Goal: Find specific page/section: Find specific page/section

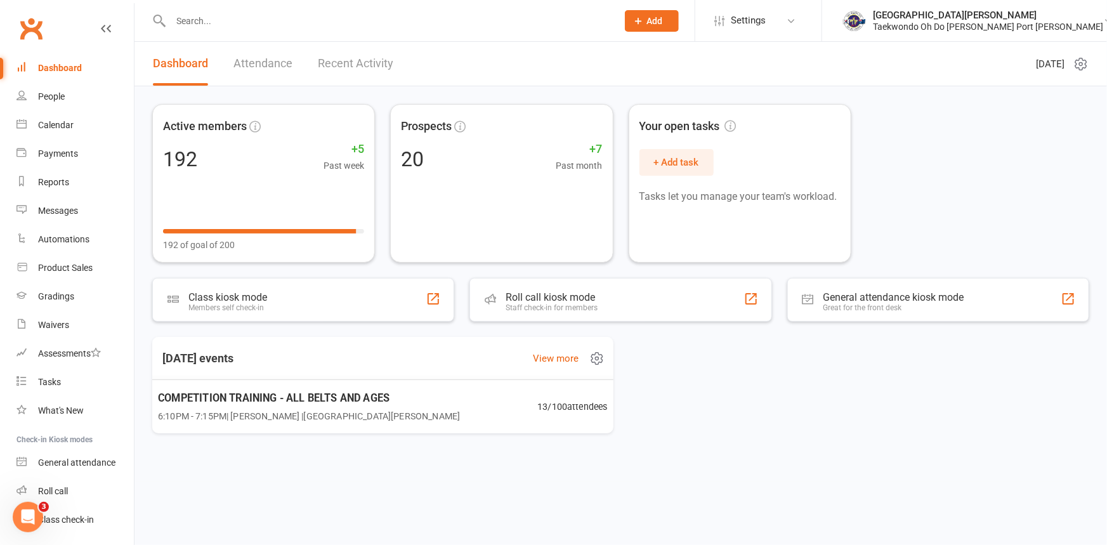
click at [237, 399] on span "COMPETITION TRAINING - ALL BELTS AND AGES" at bounding box center [309, 398] width 302 height 16
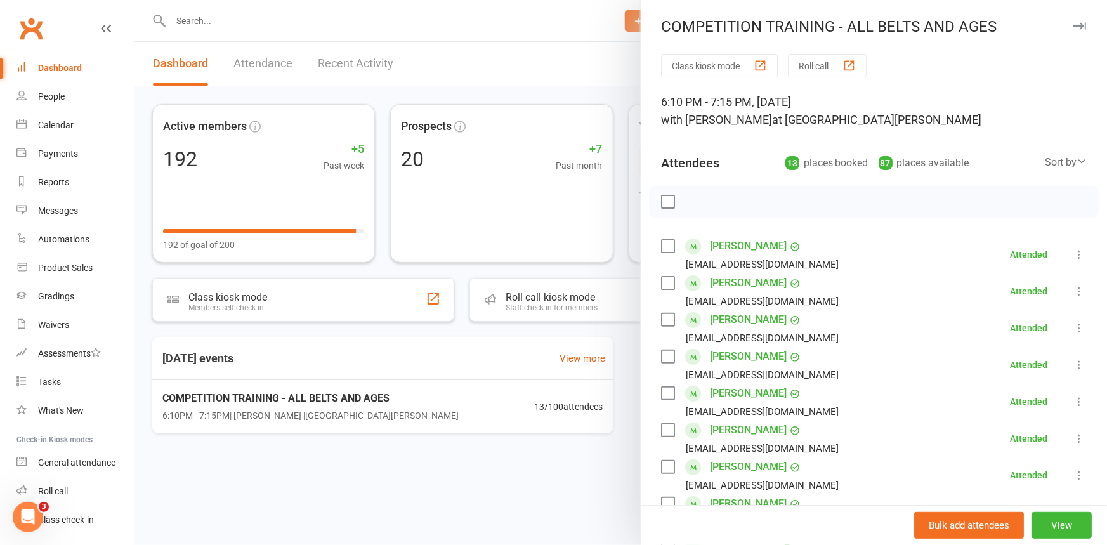
click at [79, 69] on div "Dashboard" at bounding box center [60, 68] width 44 height 10
click at [206, 18] on div at bounding box center [621, 272] width 973 height 545
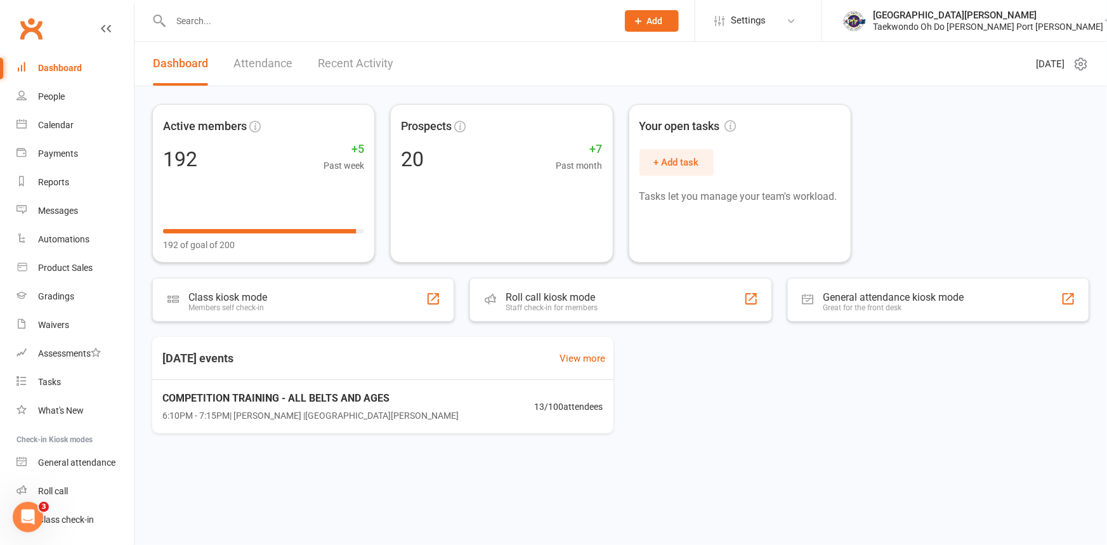
click at [206, 18] on input "text" at bounding box center [388, 21] width 442 height 18
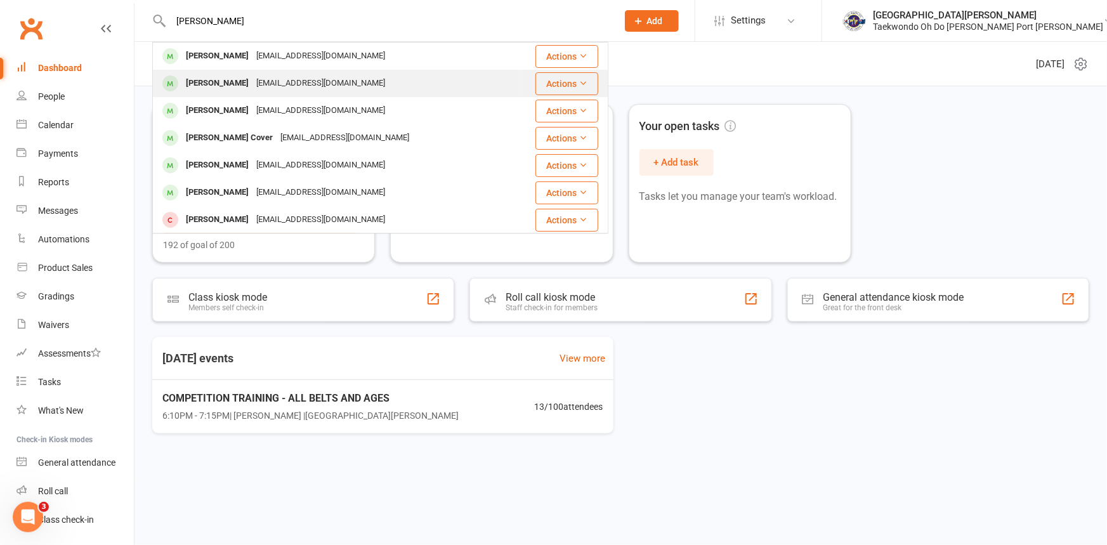
type input "GLOVER"
click at [232, 85] on div "Willow Glover" at bounding box center [217, 83] width 70 height 18
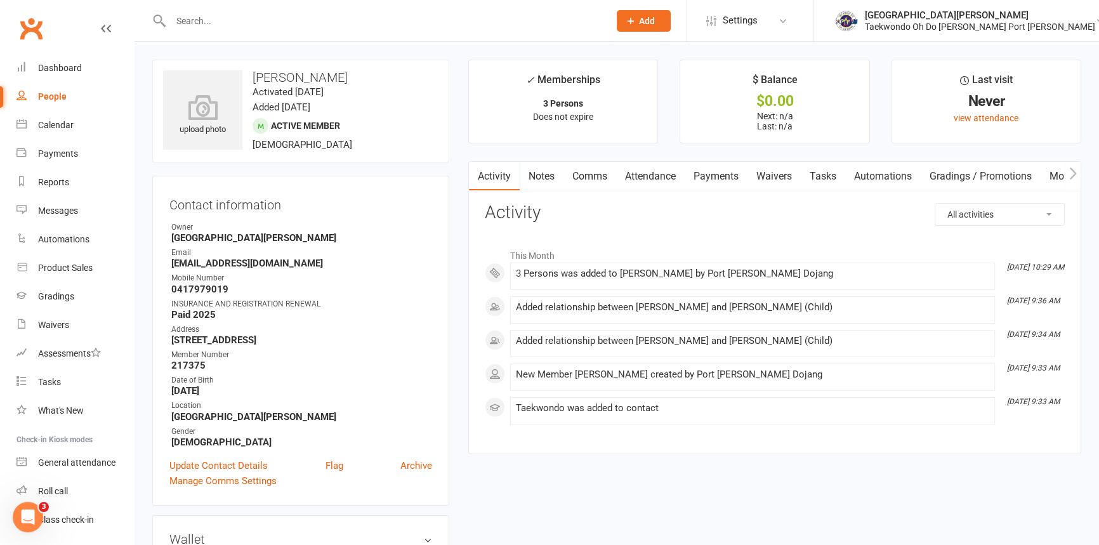
click at [200, 20] on input "text" at bounding box center [383, 21] width 433 height 18
type input "H"
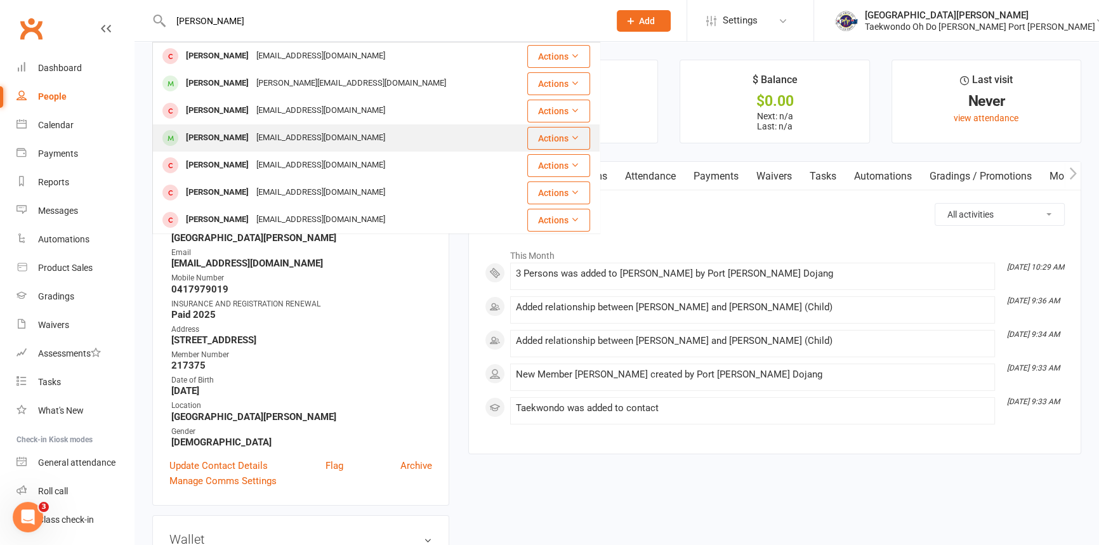
type input "CHLOE"
click at [241, 133] on div "Chloe Anne Kelly" at bounding box center [217, 138] width 70 height 18
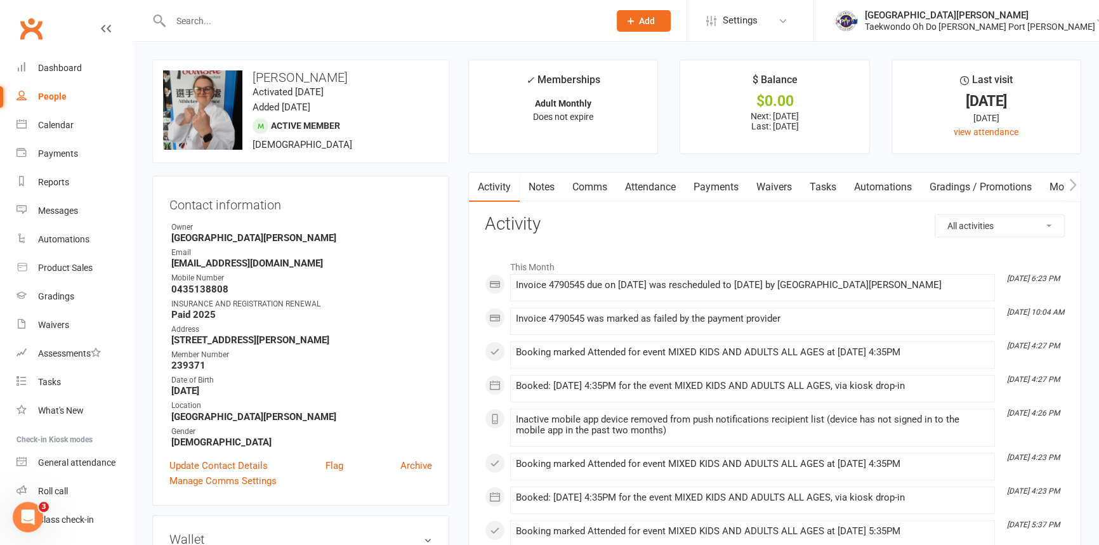
click at [712, 191] on link "Payments" at bounding box center [716, 187] width 63 height 29
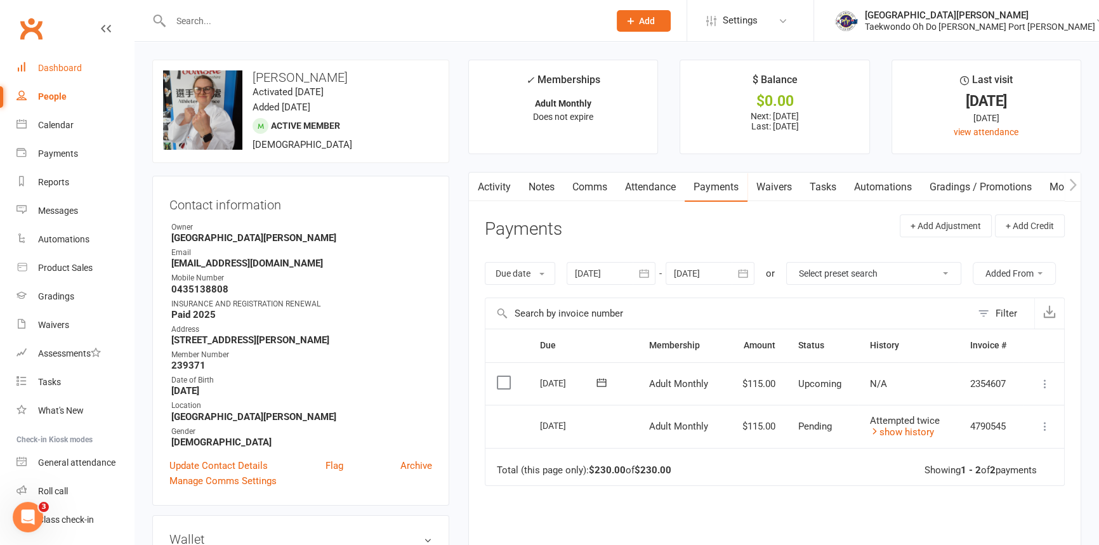
click at [59, 65] on div "Dashboard" at bounding box center [60, 68] width 44 height 10
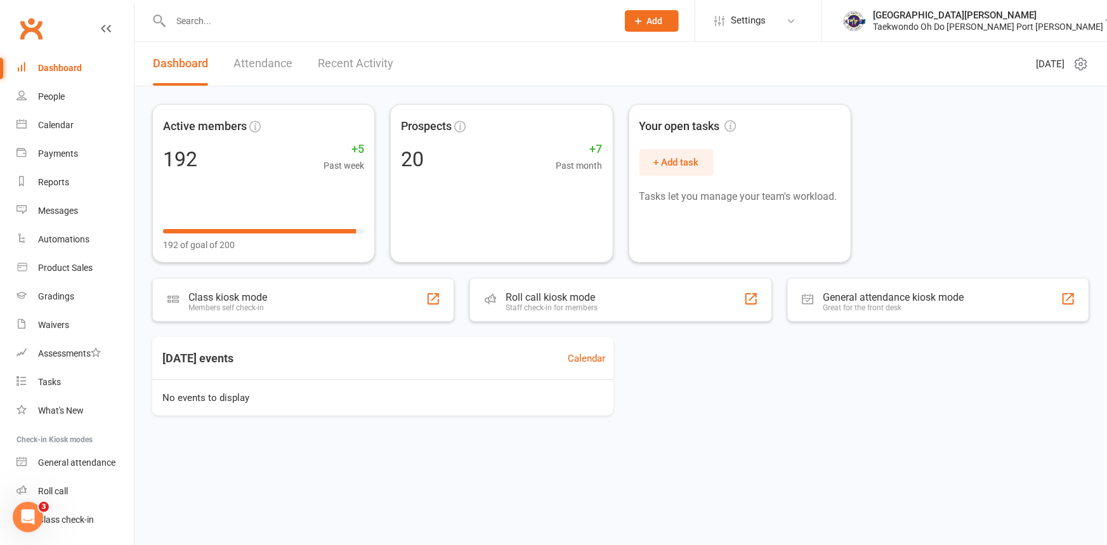
click at [199, 25] on input "text" at bounding box center [388, 21] width 442 height 18
click at [63, 63] on div "Dashboard" at bounding box center [60, 68] width 44 height 10
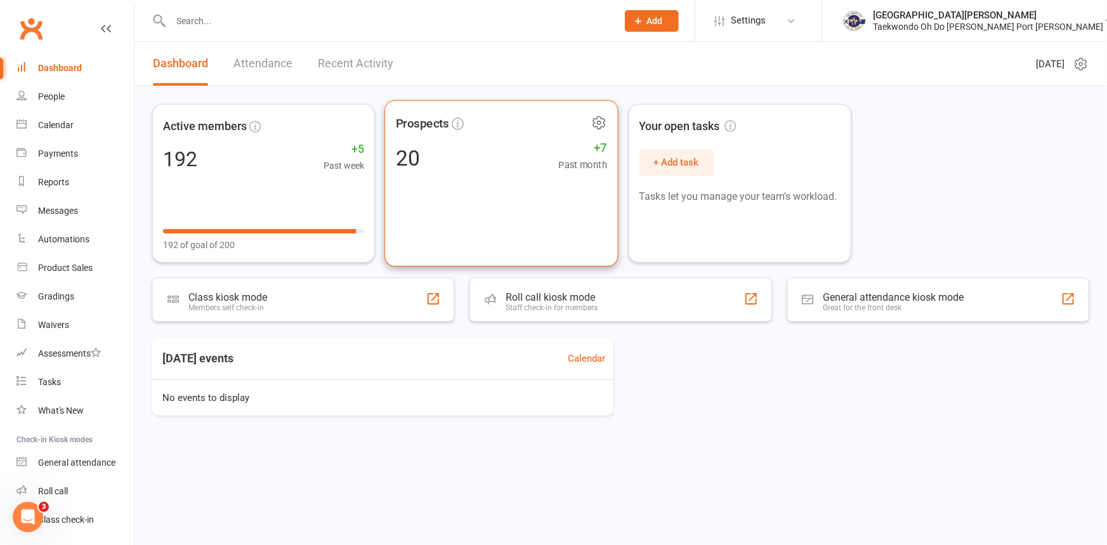
click at [415, 180] on div "Prospects 20 +7 Past month" at bounding box center [502, 183] width 234 height 167
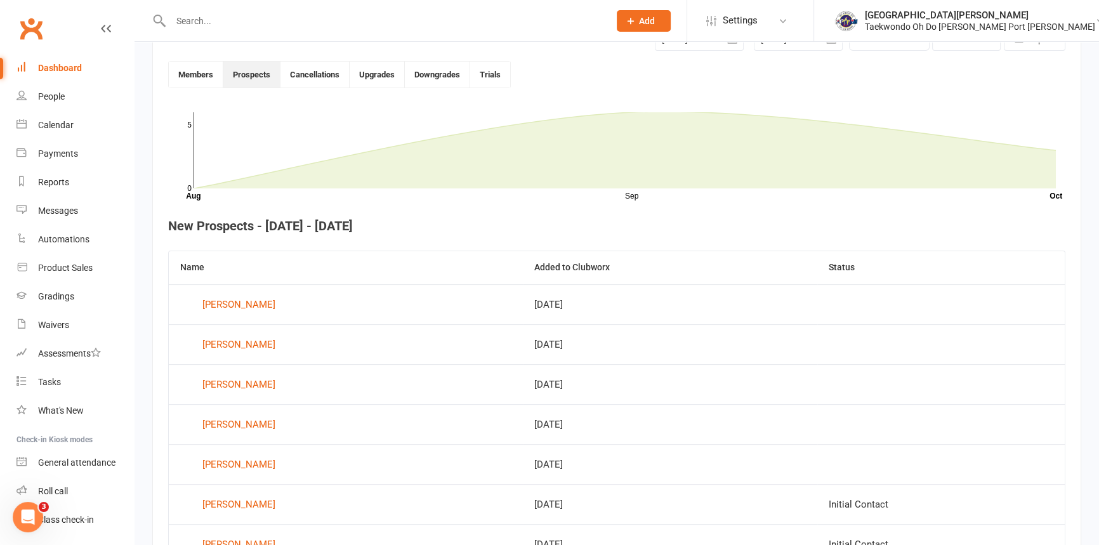
scroll to position [346, 0]
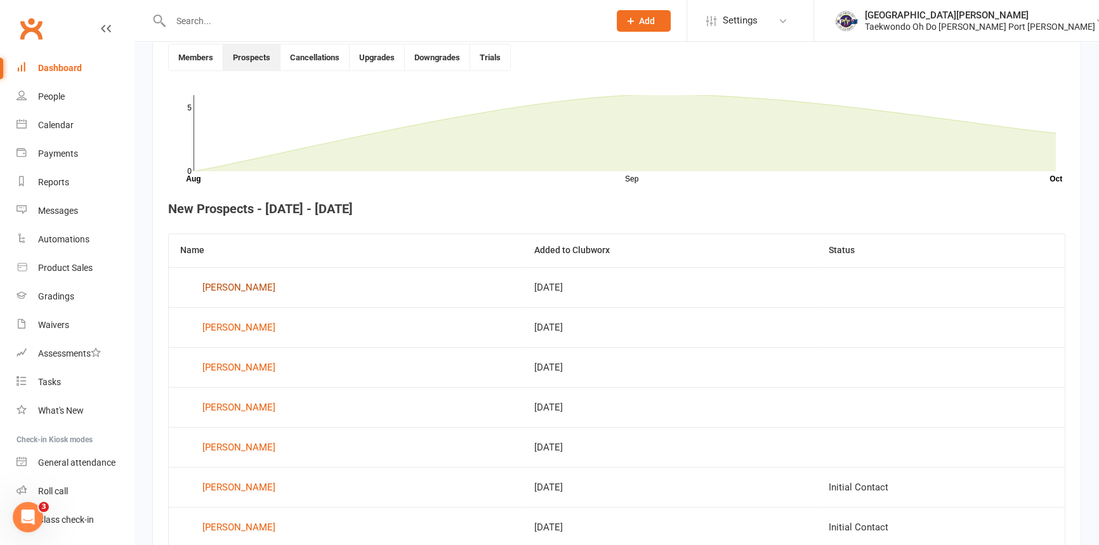
click at [227, 283] on div "[PERSON_NAME]" at bounding box center [238, 287] width 73 height 19
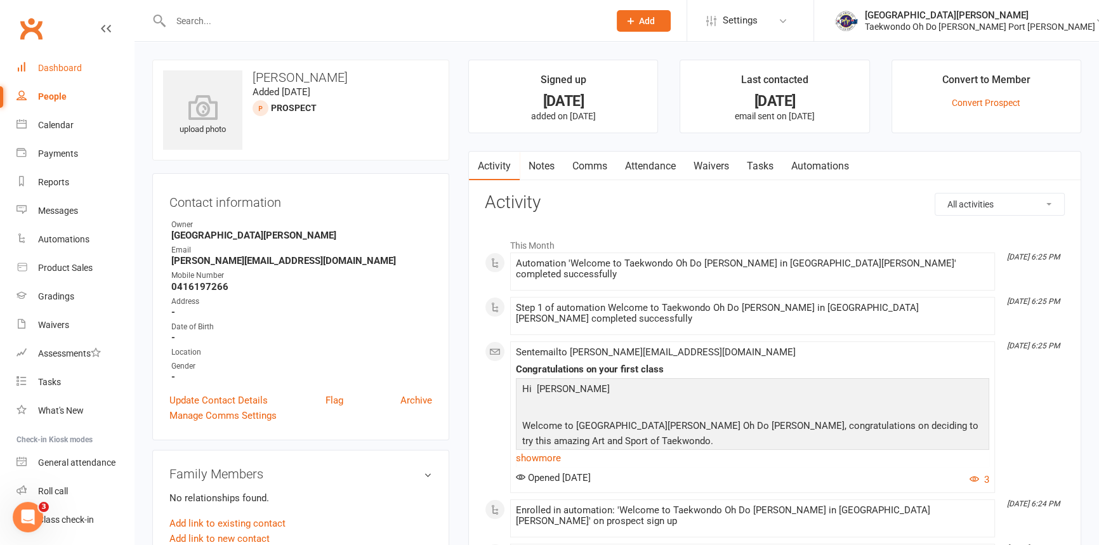
click at [60, 69] on div "Dashboard" at bounding box center [60, 68] width 44 height 10
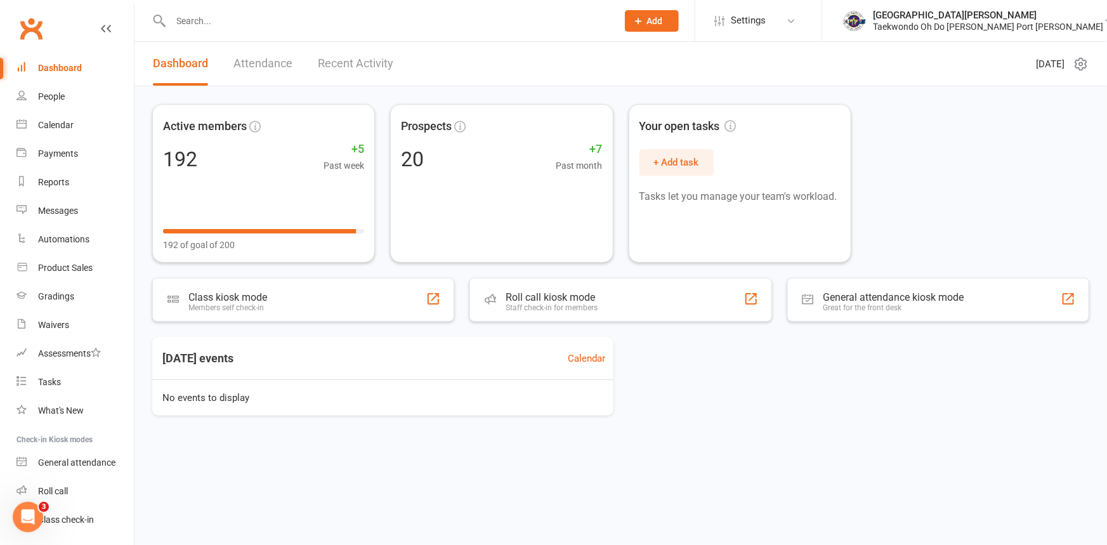
click at [67, 63] on div "Dashboard" at bounding box center [60, 68] width 44 height 10
click at [221, 21] on input "text" at bounding box center [388, 21] width 442 height 18
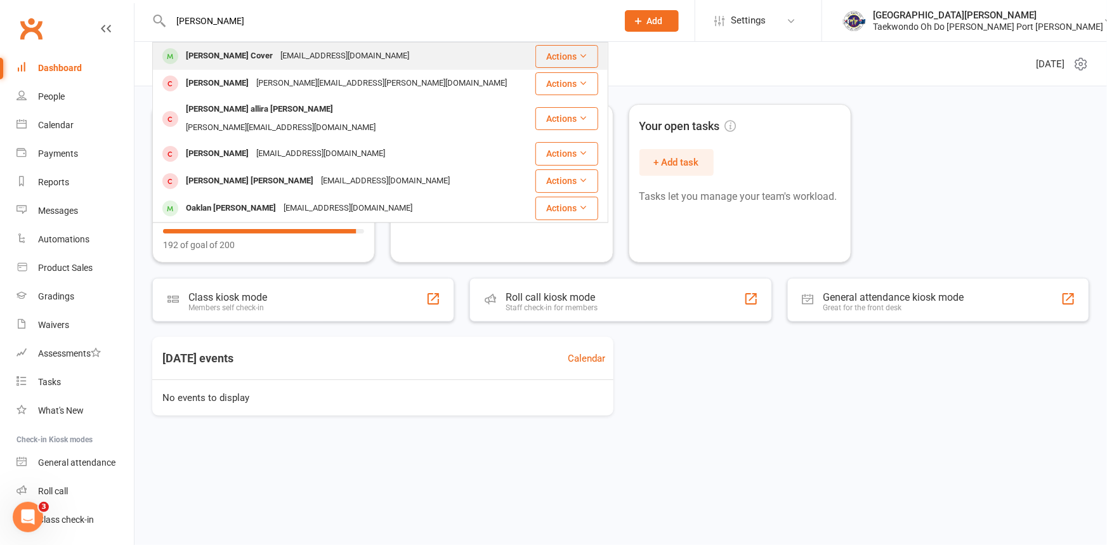
type input "[PERSON_NAME]"
click at [233, 47] on div "[PERSON_NAME] Cover" at bounding box center [229, 56] width 95 height 18
